Goal: Transaction & Acquisition: Purchase product/service

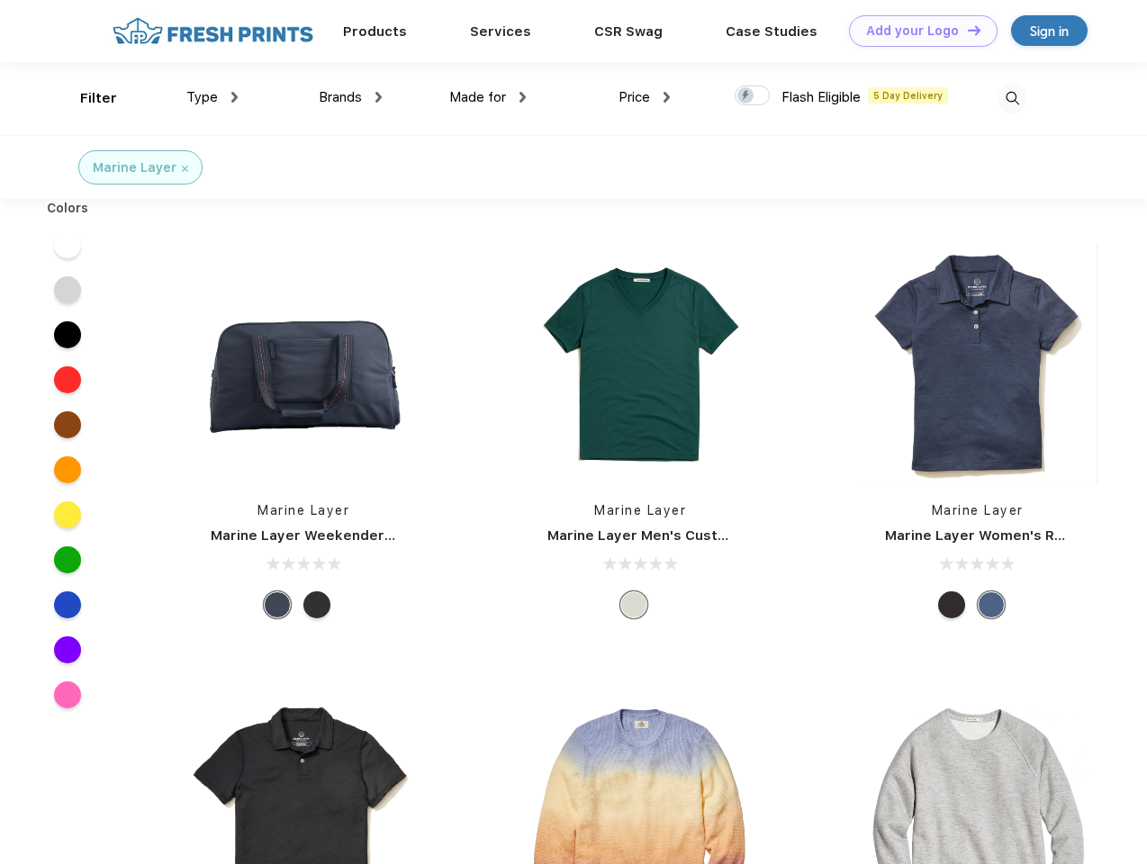
scroll to position [1, 0]
click at [917, 31] on link "Add your Logo Design Tool" at bounding box center [923, 31] width 149 height 32
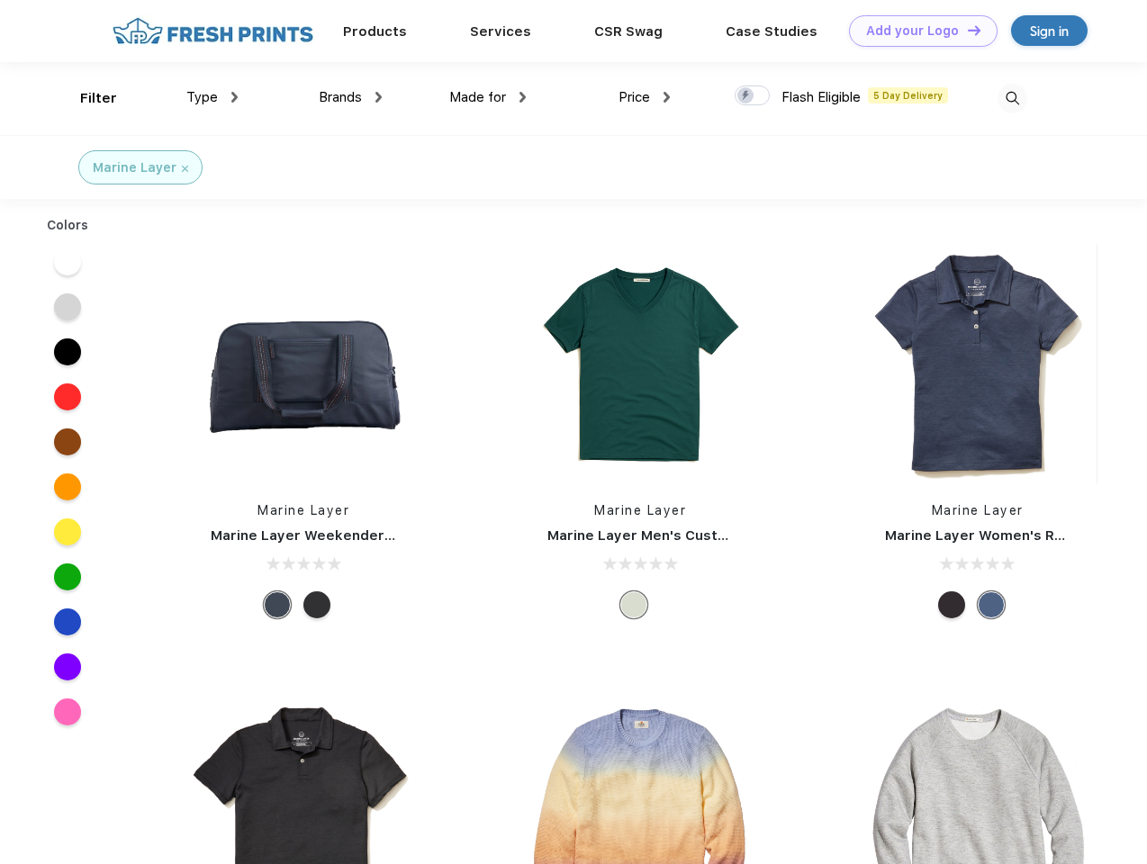
click at [0, 0] on div "Design Tool" at bounding box center [0, 0] width 0 height 0
click at [966, 30] on link "Add your Logo Design Tool" at bounding box center [923, 31] width 149 height 32
click at [86, 98] on div "Filter" at bounding box center [98, 98] width 37 height 21
click at [212, 97] on span "Type" at bounding box center [202, 97] width 32 height 16
click at [350, 97] on span "Brands" at bounding box center [340, 97] width 43 height 16
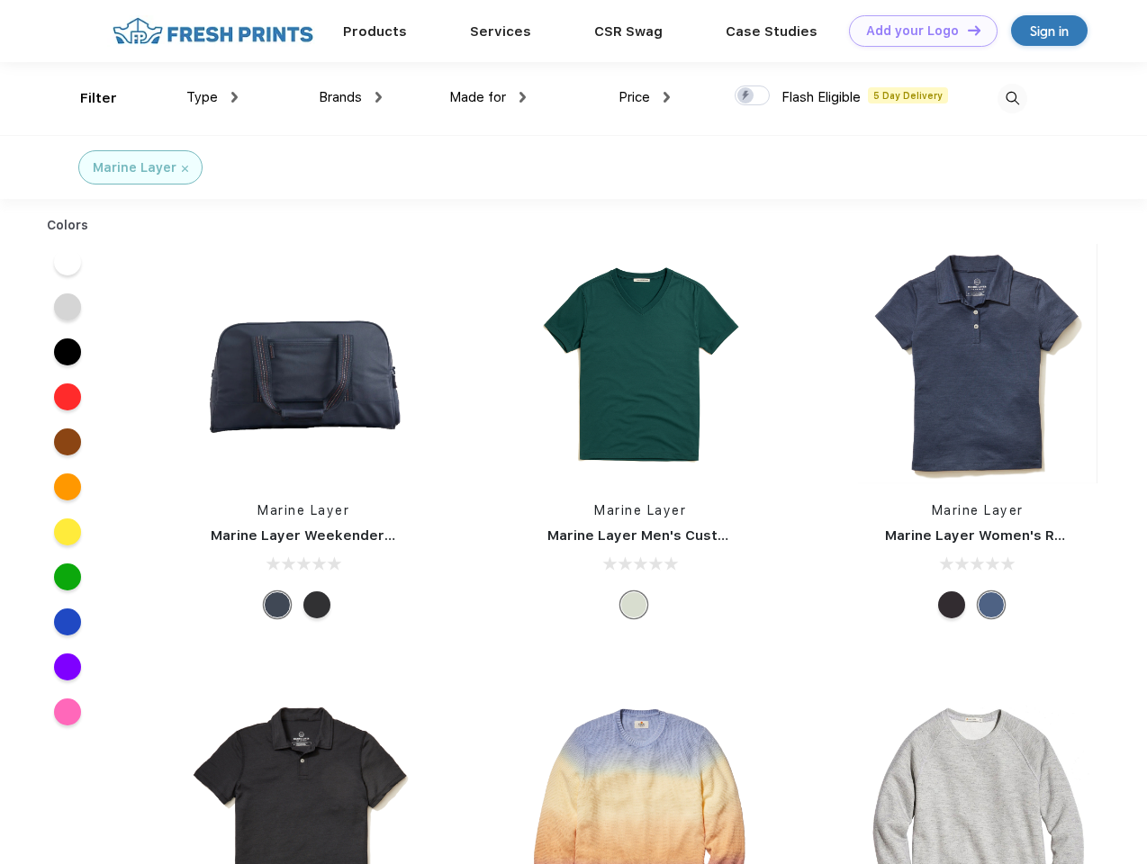
click at [488, 97] on span "Made for" at bounding box center [477, 97] width 57 height 16
click at [645, 97] on span "Price" at bounding box center [635, 97] width 32 height 16
click at [753, 96] on div at bounding box center [752, 96] width 35 height 20
click at [746, 96] on input "checkbox" at bounding box center [741, 91] width 12 height 12
click at [1012, 98] on img at bounding box center [1013, 99] width 30 height 30
